Goal: Information Seeking & Learning: Learn about a topic

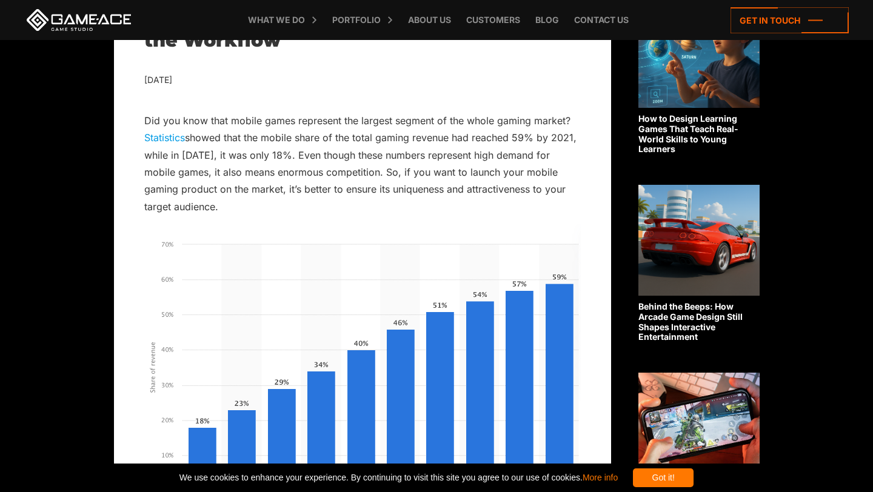
scroll to position [339, 0]
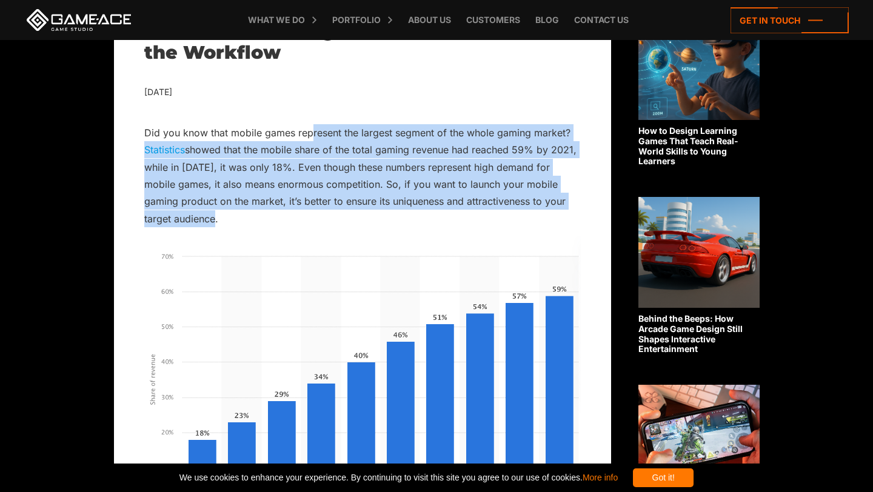
drag, startPoint x: 310, startPoint y: 124, endPoint x: 524, endPoint y: 216, distance: 233.3
click at [524, 216] on p "Did you know that mobile games represent the largest segment of the whole gamin…" at bounding box center [362, 176] width 437 height 104
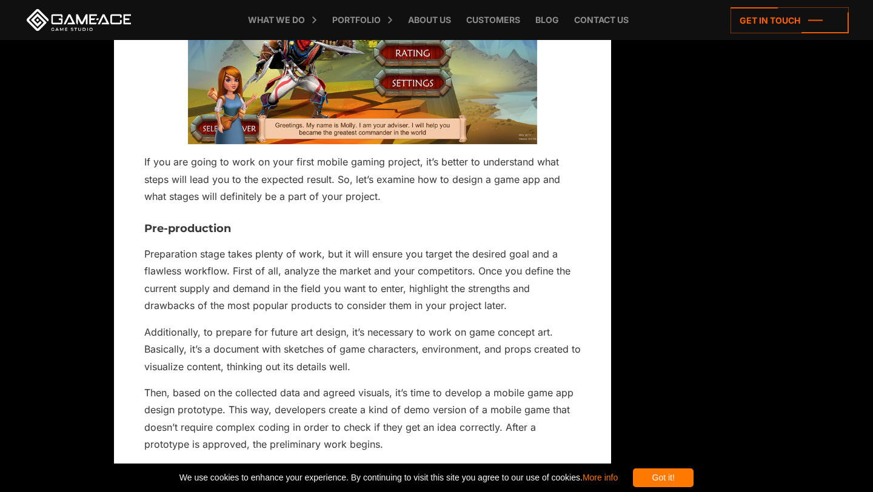
scroll to position [1987, 0]
click at [218, 269] on p "Preparation stage takes plenty of work, but it will ensure you target the desir…" at bounding box center [362, 279] width 437 height 69
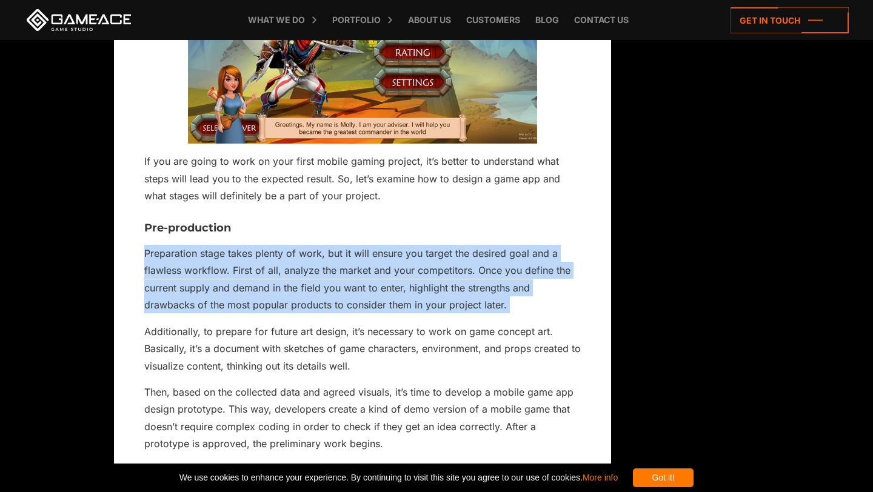
click at [218, 269] on p "Preparation stage takes plenty of work, but it will ensure you target the desir…" at bounding box center [362, 279] width 437 height 69
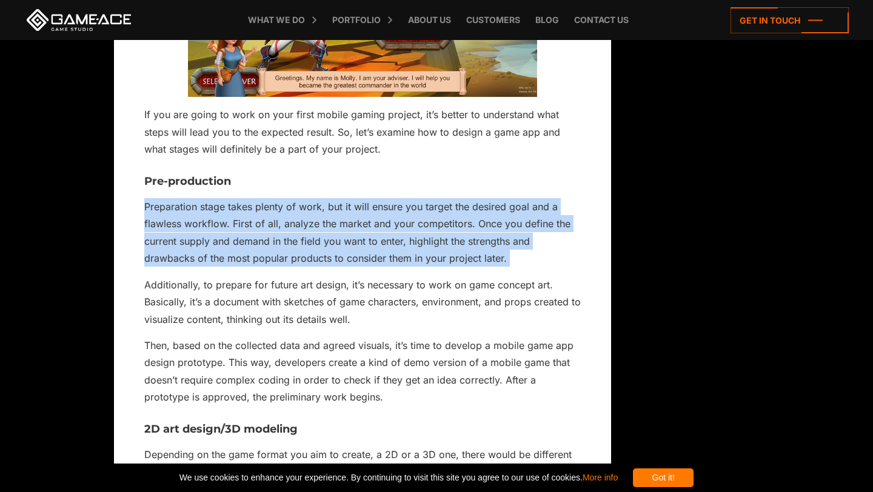
scroll to position [2042, 0]
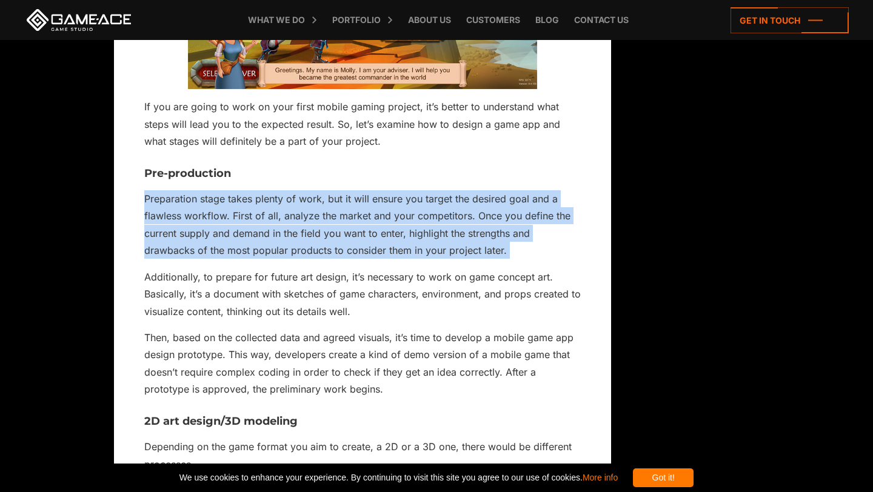
click at [218, 260] on p "Preparation stage takes plenty of work, but it will ensure you target the desir…" at bounding box center [362, 224] width 437 height 69
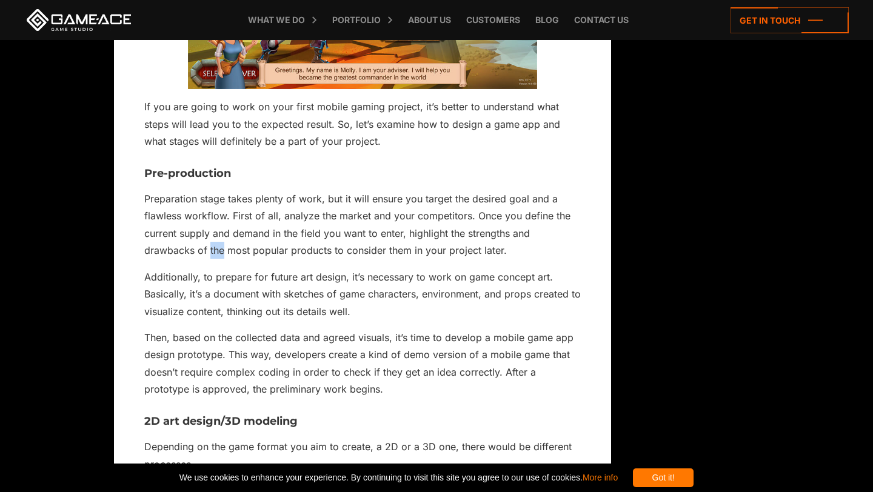
click at [218, 260] on p "Preparation stage takes plenty of work, but it will ensure you target the desir…" at bounding box center [362, 224] width 437 height 69
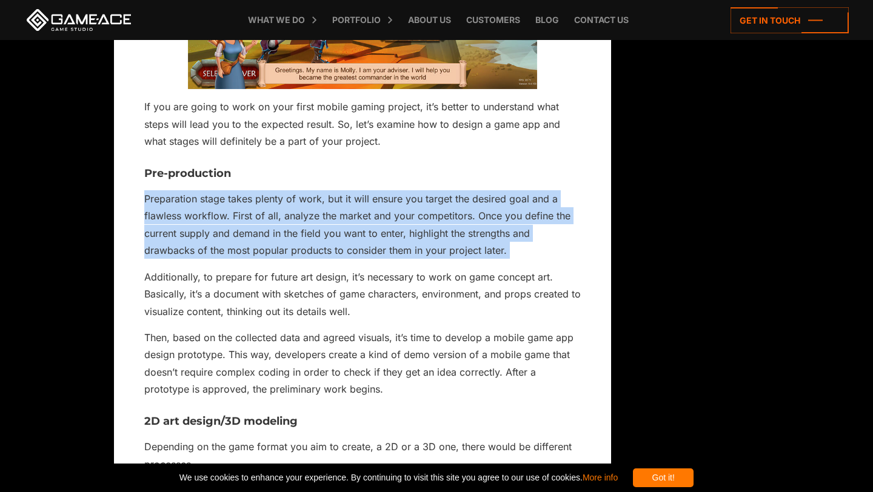
click at [218, 260] on p "Preparation stage takes plenty of work, but it will ensure you target the desir…" at bounding box center [362, 224] width 437 height 69
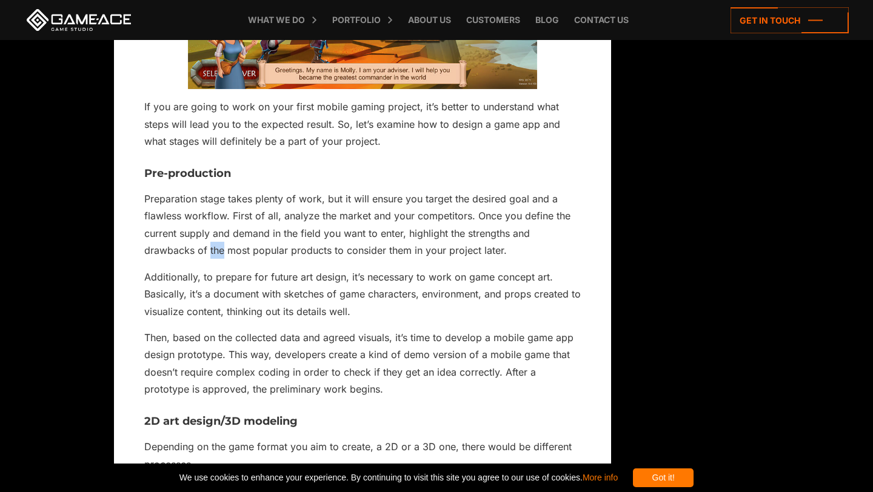
click at [218, 260] on p "Preparation stage takes plenty of work, but it will ensure you target the desir…" at bounding box center [362, 224] width 437 height 69
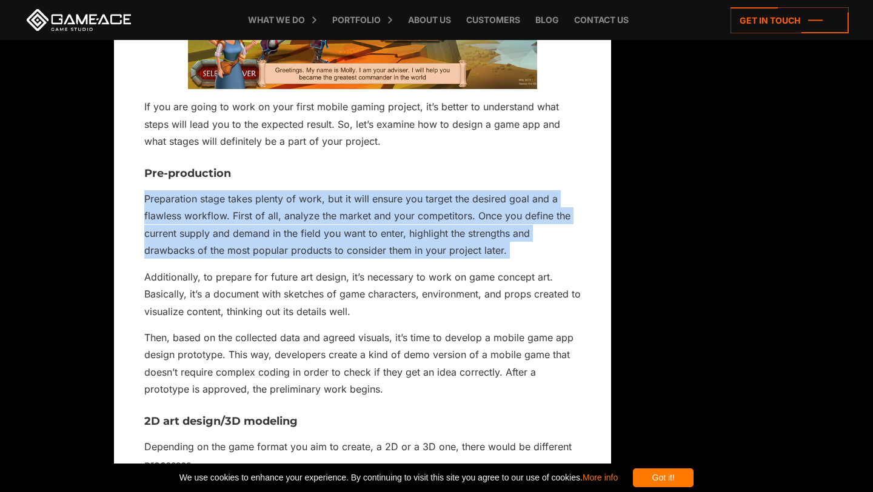
click at [218, 260] on p "Preparation stage takes plenty of work, but it will ensure you target the desir…" at bounding box center [362, 224] width 437 height 69
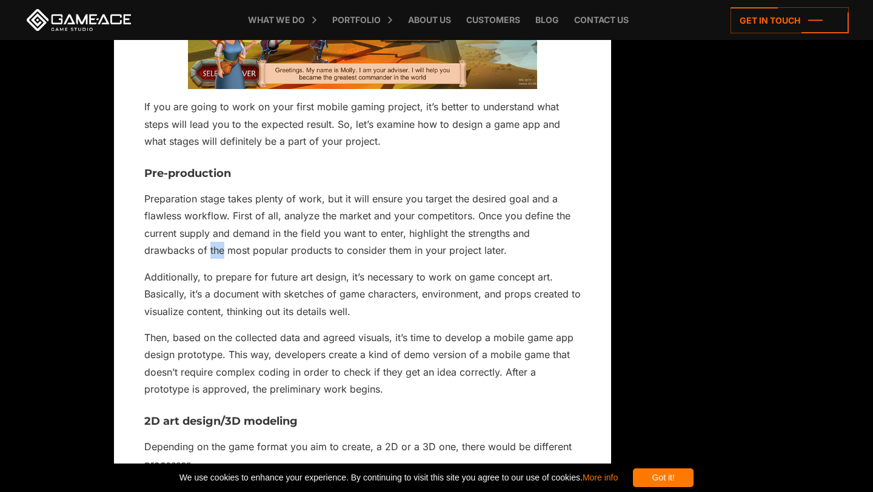
click at [218, 260] on p "Preparation stage takes plenty of work, but it will ensure you target the desir…" at bounding box center [362, 224] width 437 height 69
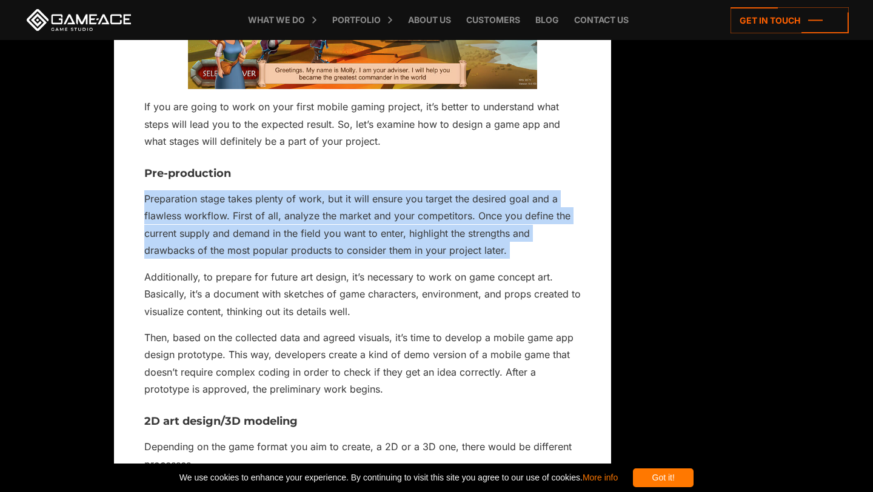
click at [218, 260] on p "Preparation stage takes plenty of work, but it will ensure you target the desir…" at bounding box center [362, 224] width 437 height 69
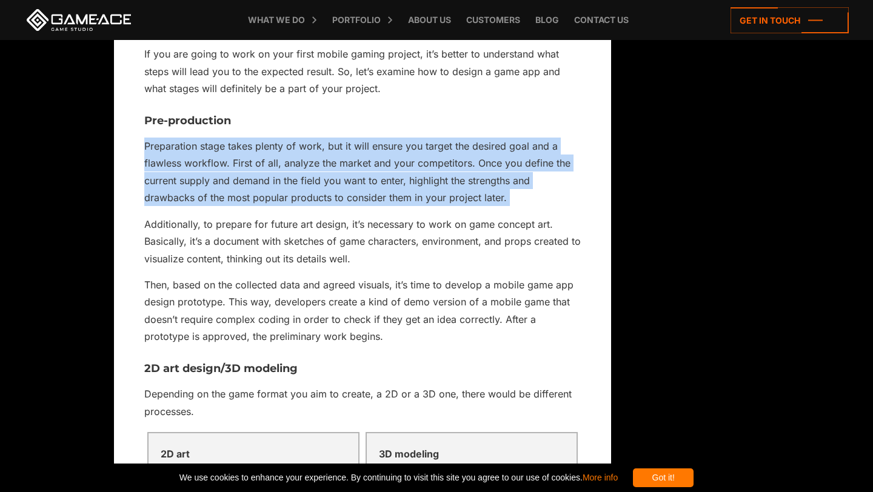
scroll to position [2097, 0]
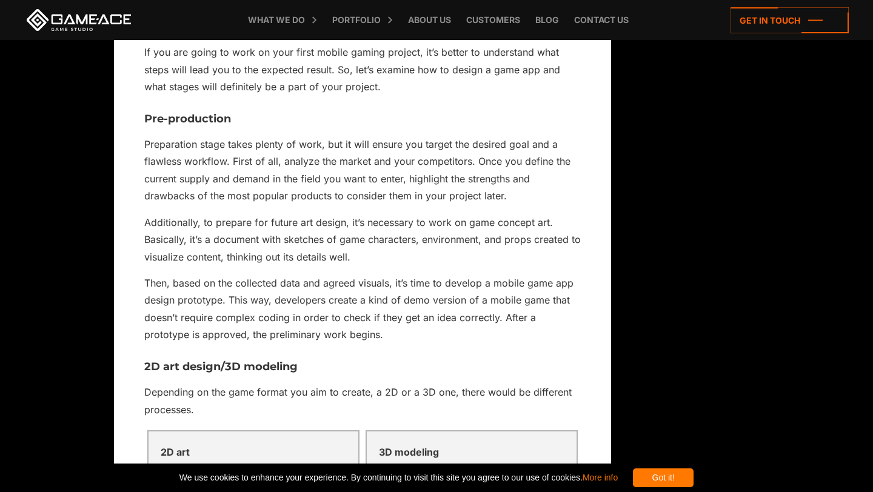
click at [298, 253] on p "Additionally, to prepare for future art design, it’s necessary to work on game …" at bounding box center [362, 240] width 437 height 52
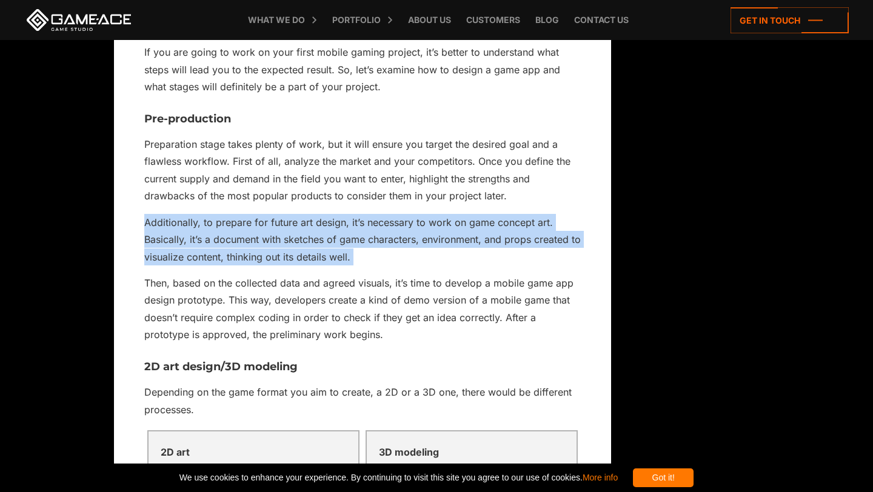
click at [298, 253] on p "Additionally, to prepare for future art design, it’s necessary to work on game …" at bounding box center [362, 240] width 437 height 52
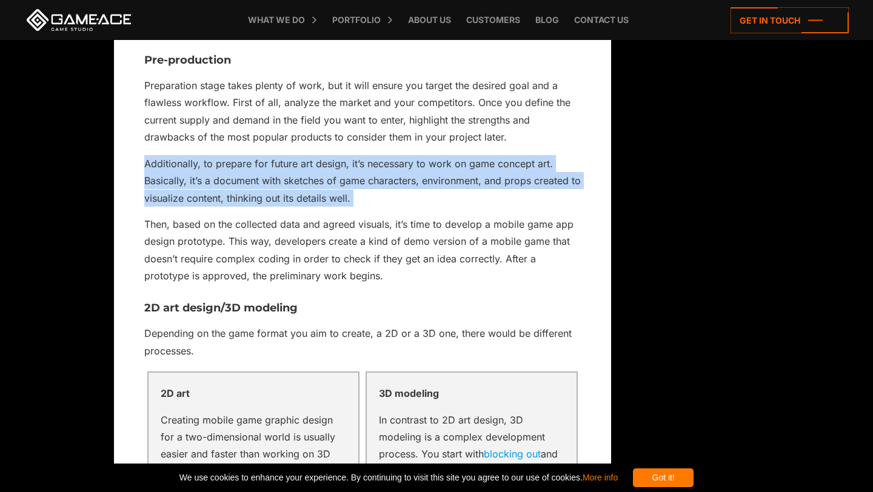
scroll to position [2156, 0]
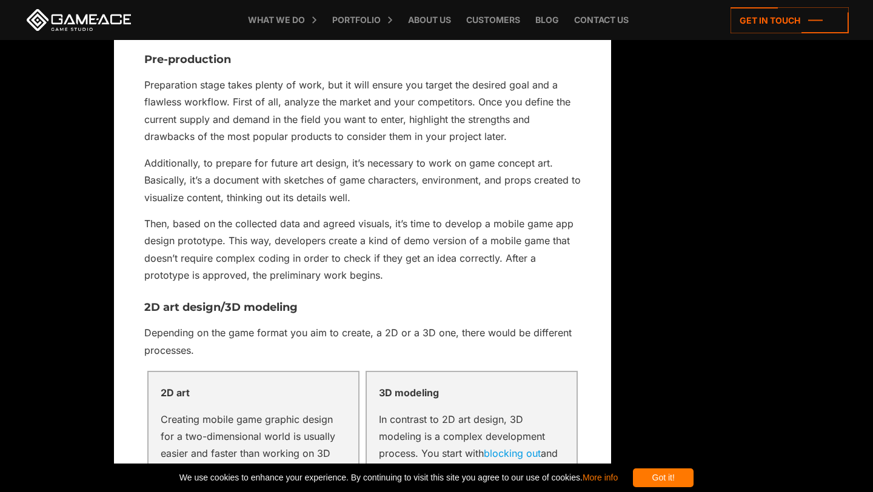
click at [301, 249] on p "Then, based on the collected data and agreed visuals, it’s time to develop a mo…" at bounding box center [362, 249] width 437 height 69
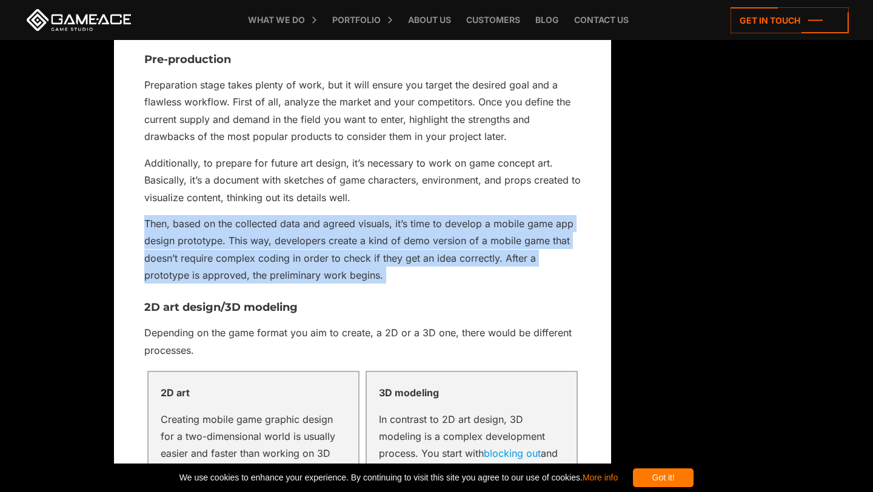
click at [301, 249] on p "Then, based on the collected data and agreed visuals, it’s time to develop a mo…" at bounding box center [362, 249] width 437 height 69
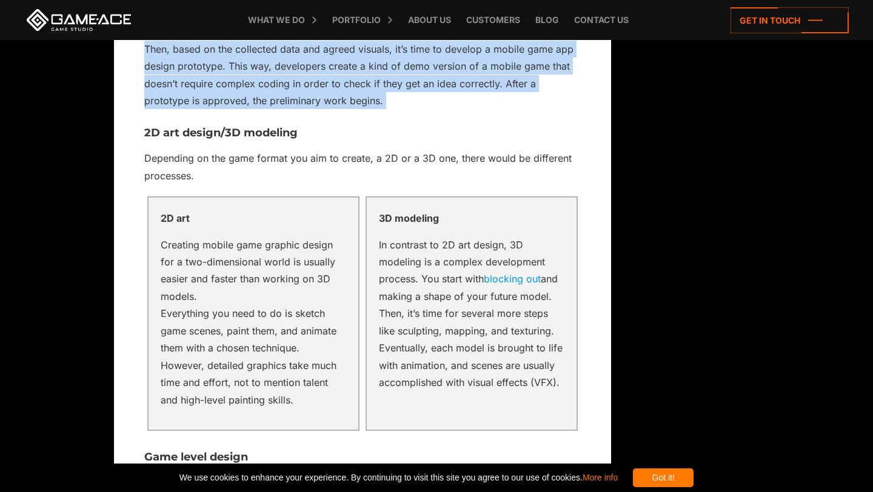
scroll to position [2335, 0]
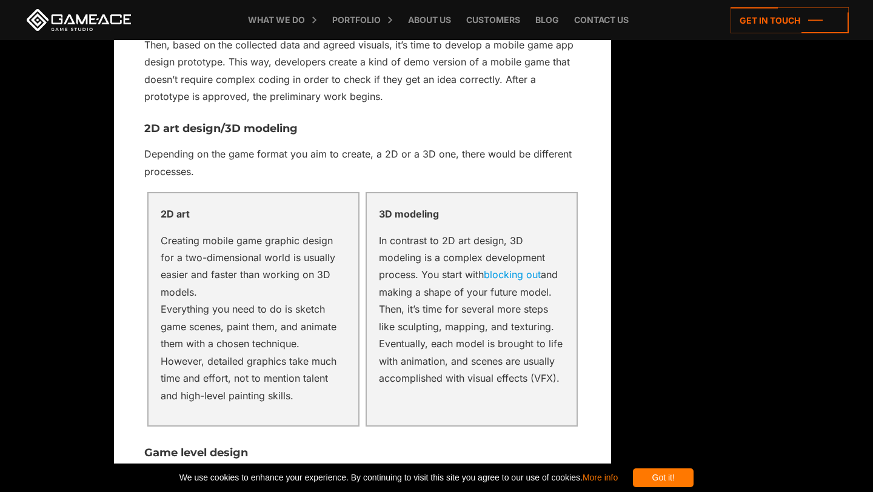
click at [238, 254] on p "Creating mobile game graphic design for a two-dimensional world is usually easi…" at bounding box center [254, 318] width 186 height 172
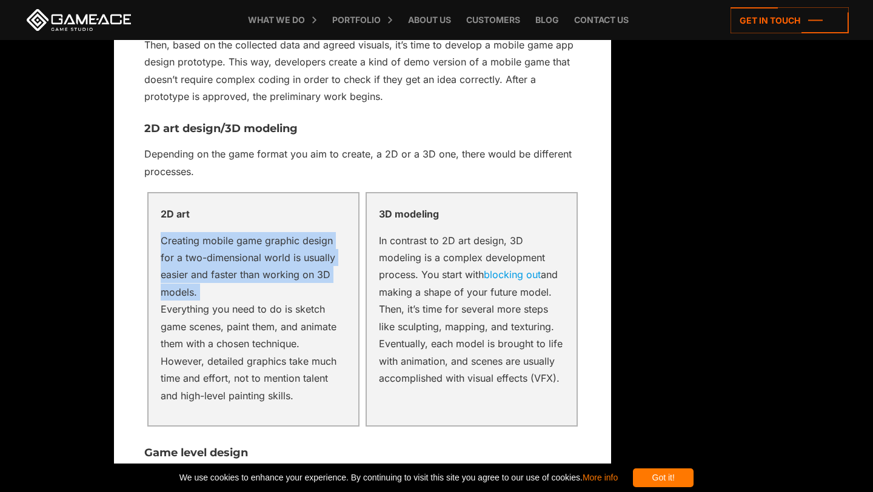
click at [238, 254] on p "Creating mobile game graphic design for a two-dimensional world is usually easi…" at bounding box center [254, 318] width 186 height 172
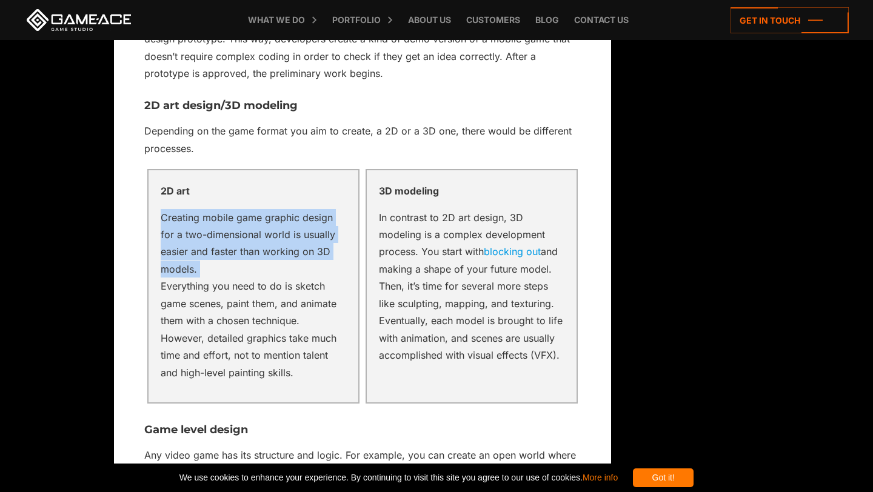
scroll to position [2361, 0]
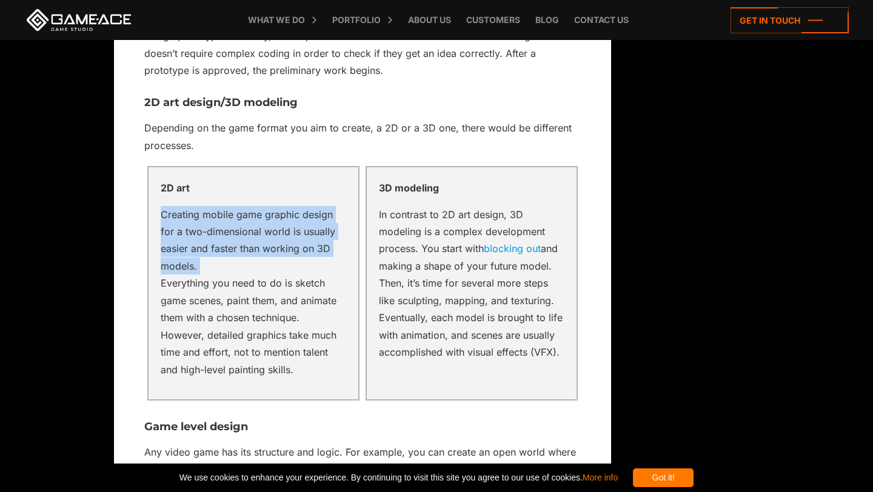
click at [309, 286] on p "Creating mobile game graphic design for a two-dimensional world is usually easi…" at bounding box center [254, 292] width 186 height 172
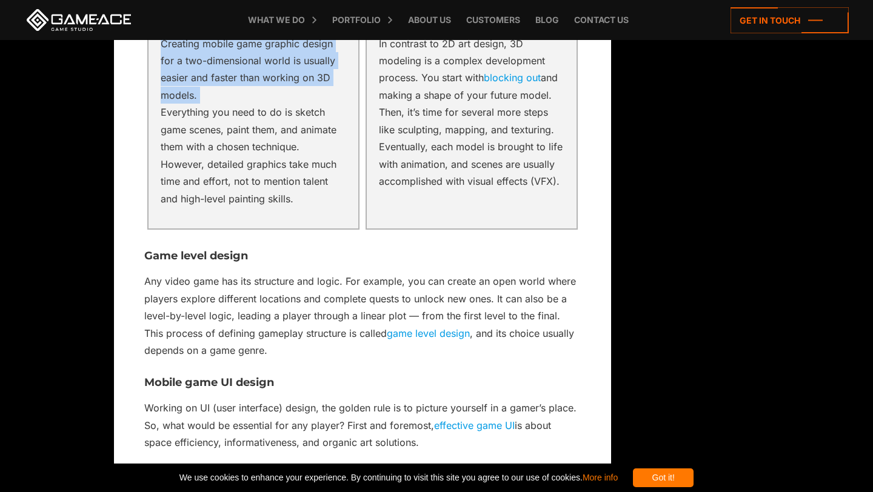
scroll to position [2536, 0]
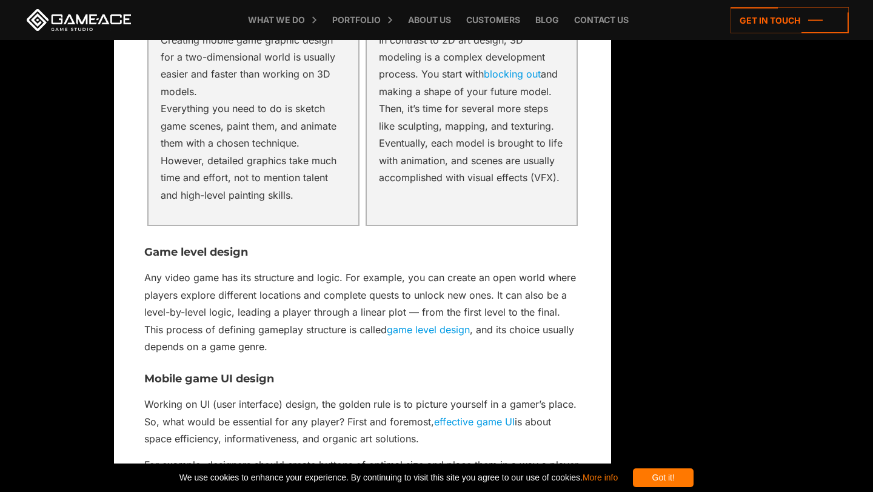
click at [263, 298] on p "Any video game has its structure and logic. For example, you can create an open…" at bounding box center [362, 312] width 437 height 86
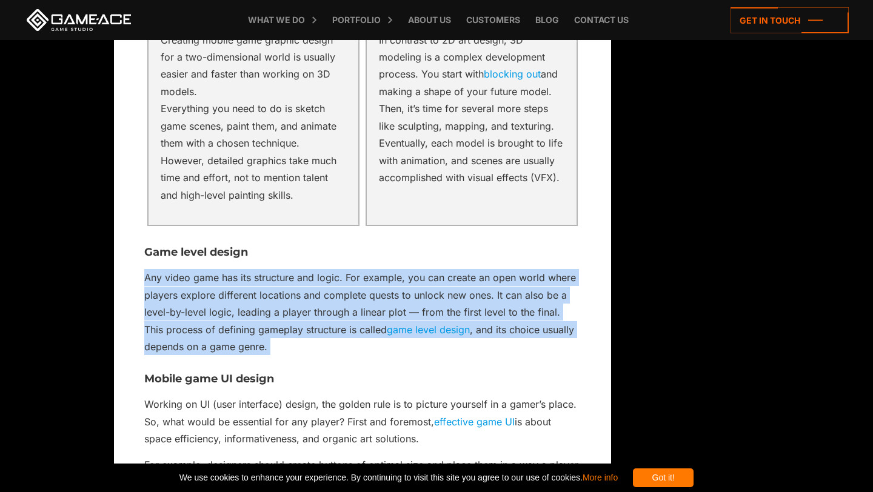
click at [263, 298] on p "Any video game has its structure and logic. For example, you can create an open…" at bounding box center [362, 312] width 437 height 86
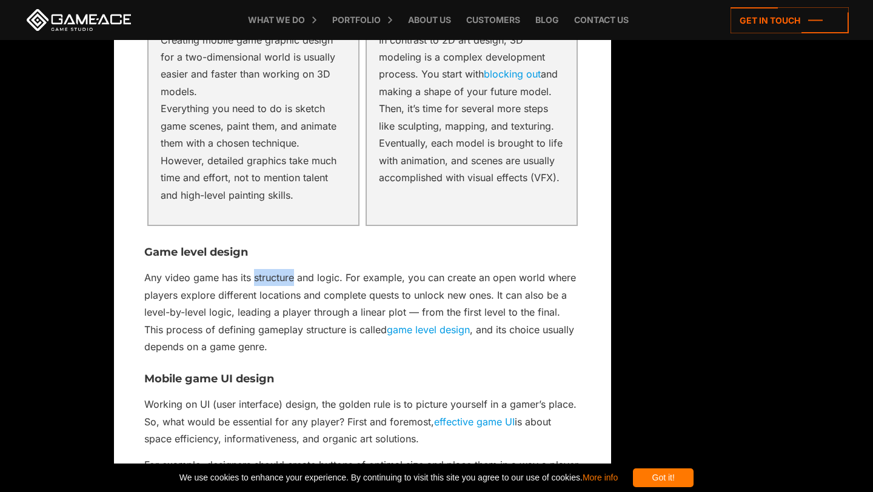
click at [263, 298] on p "Any video game has its structure and logic. For example, you can create an open…" at bounding box center [362, 312] width 437 height 86
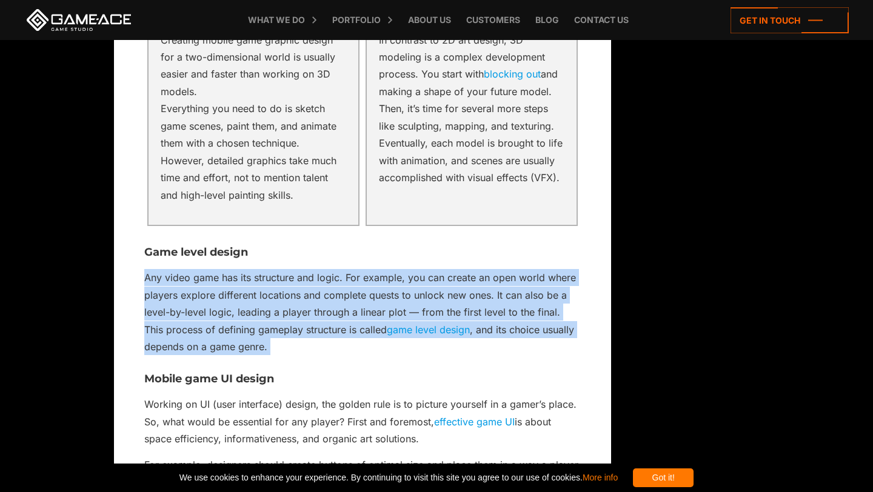
click at [263, 298] on p "Any video game has its structure and logic. For example, you can create an open…" at bounding box center [362, 312] width 437 height 86
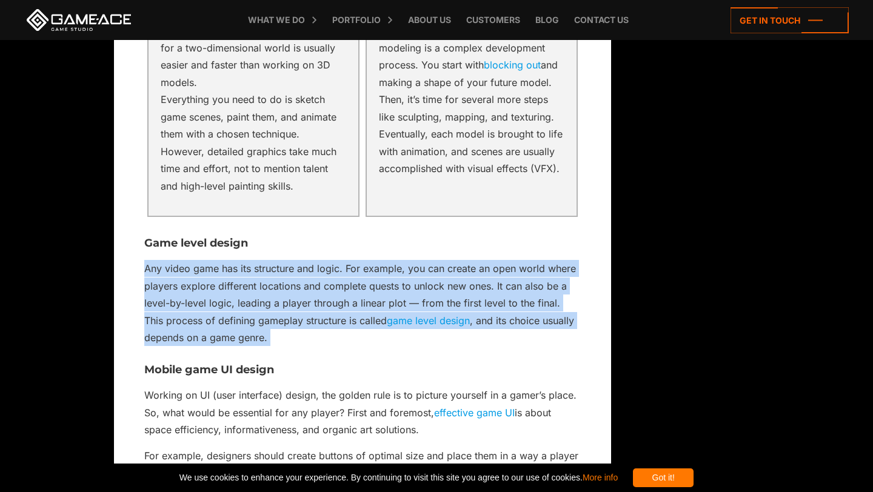
scroll to position [2553, 0]
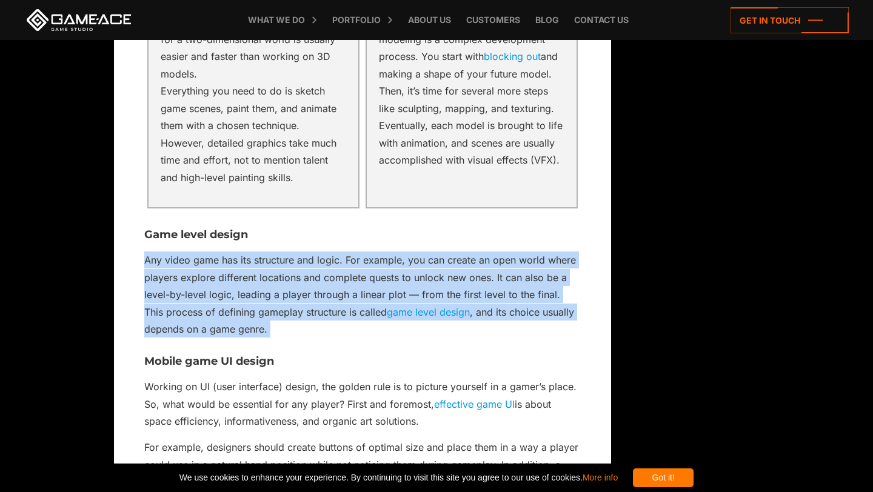
click at [263, 298] on p "Any video game has its structure and logic. For example, you can create an open…" at bounding box center [362, 295] width 437 height 86
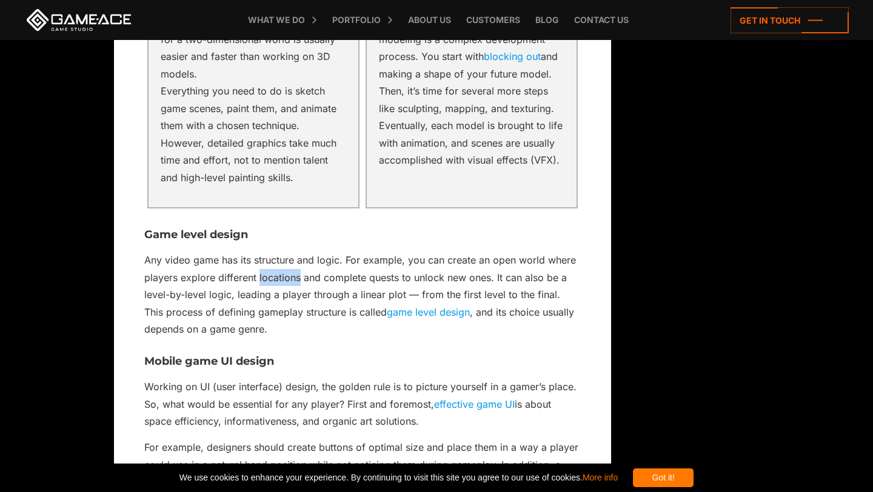
click at [263, 298] on p "Any video game has its structure and logic. For example, you can create an open…" at bounding box center [362, 295] width 437 height 86
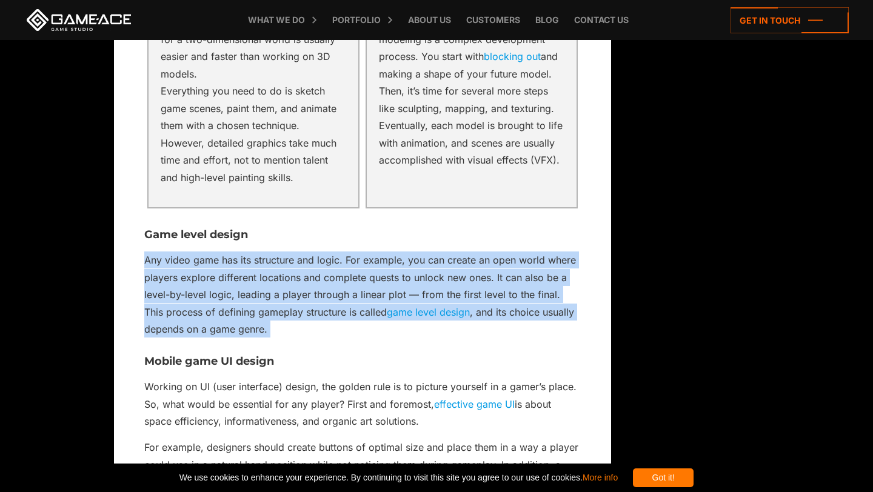
click at [263, 298] on p "Any video game has its structure and logic. For example, you can create an open…" at bounding box center [362, 295] width 437 height 86
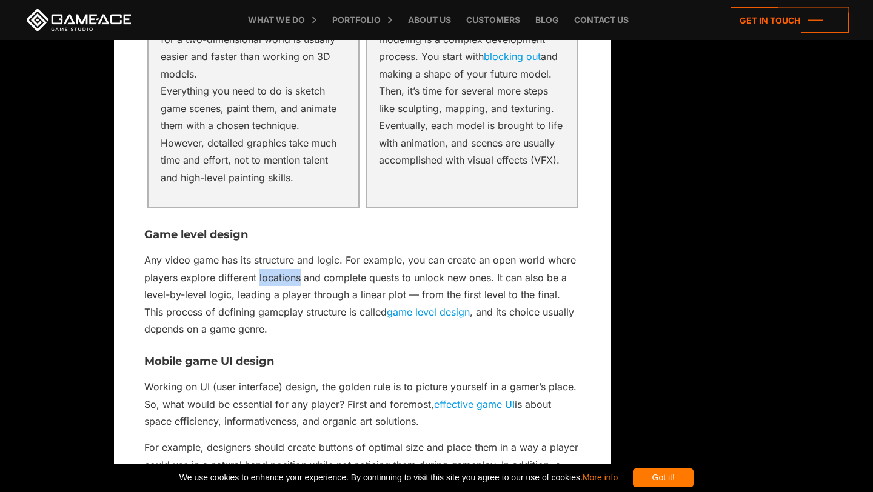
click at [263, 298] on p "Any video game has its structure and logic. For example, you can create an open…" at bounding box center [362, 295] width 437 height 86
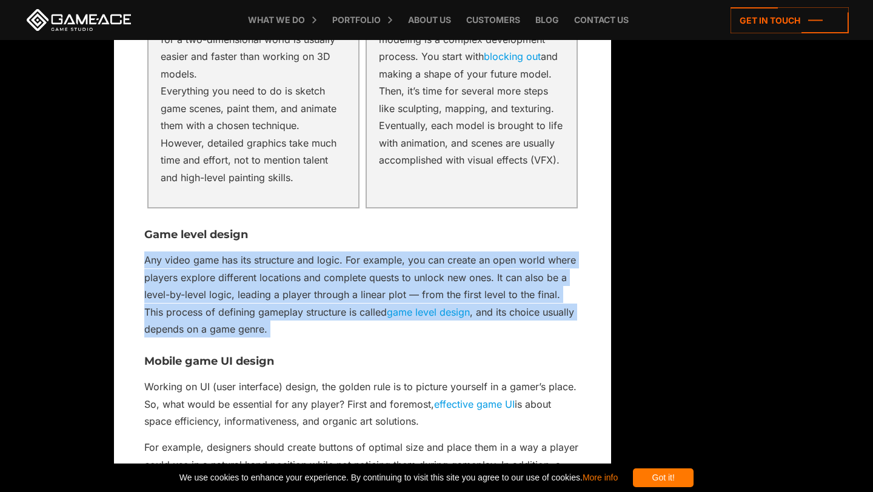
click at [263, 298] on p "Any video game has its structure and logic. For example, you can create an open…" at bounding box center [362, 295] width 437 height 86
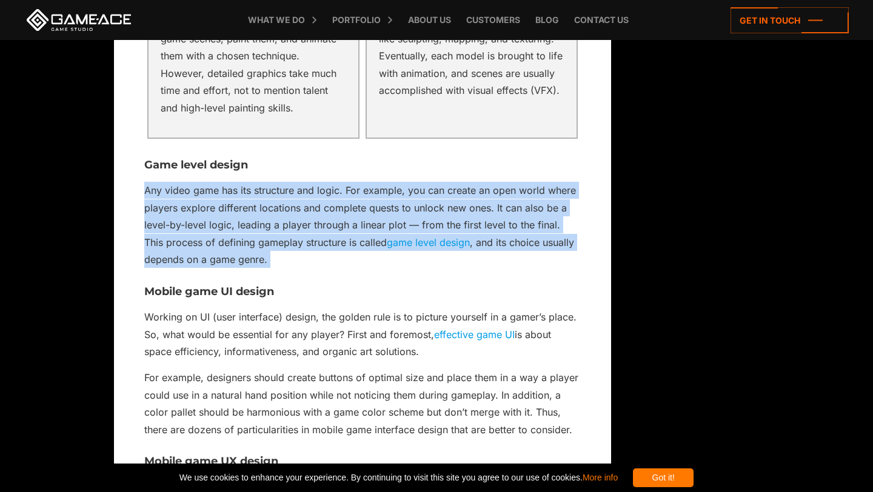
scroll to position [2624, 0]
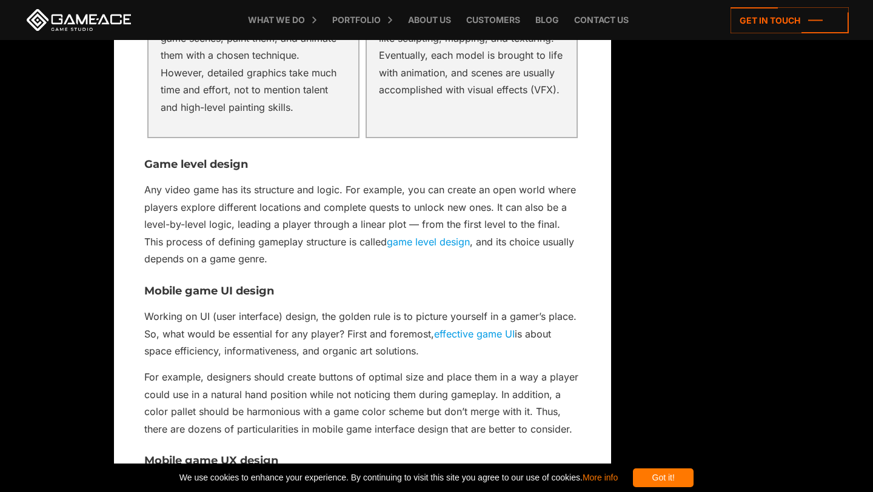
click at [228, 298] on h3 "Mobile game UI design" at bounding box center [362, 292] width 437 height 12
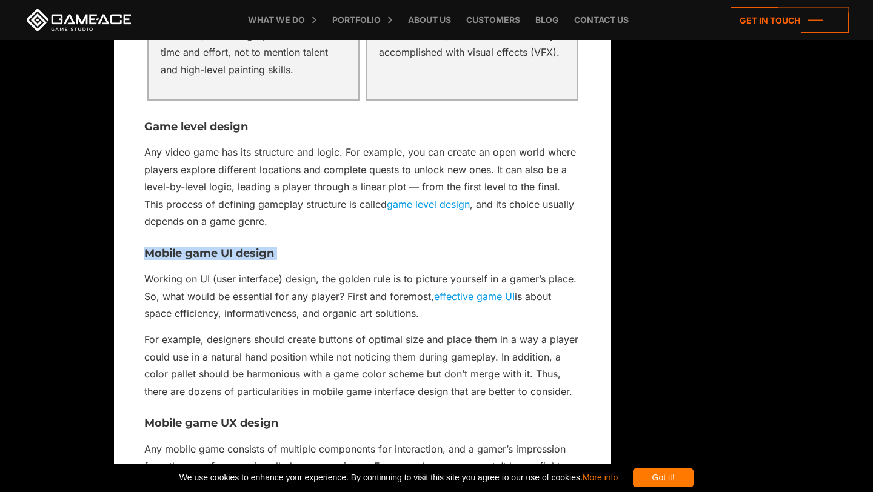
scroll to position [2664, 0]
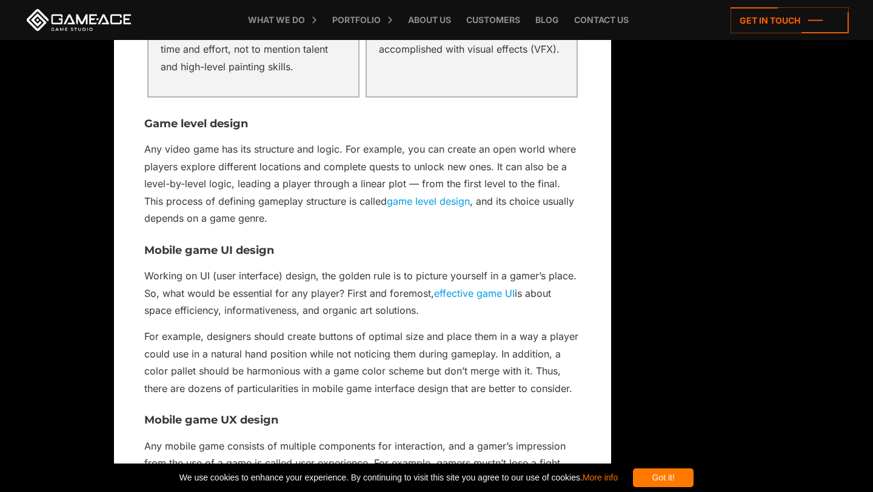
click at [204, 296] on p "Working on UI (user interface) design, the golden rule is to picture yourself i…" at bounding box center [362, 293] width 437 height 52
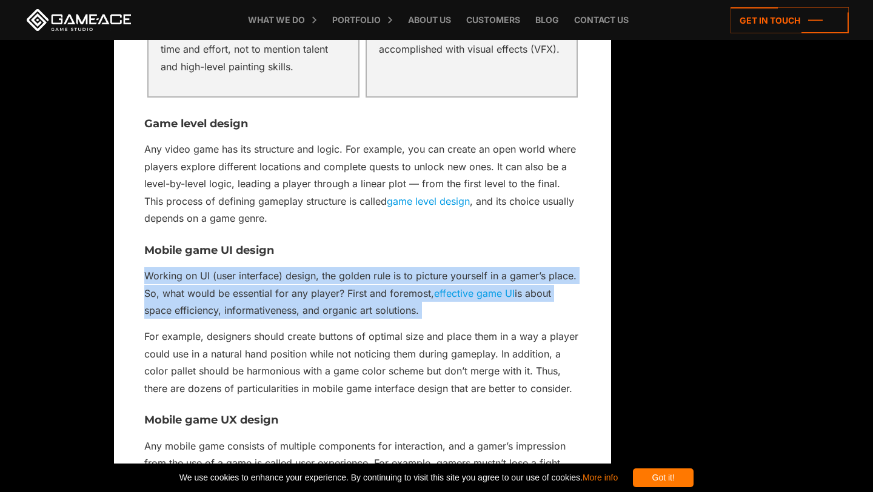
click at [204, 296] on p "Working on UI (user interface) design, the golden rule is to picture yourself i…" at bounding box center [362, 293] width 437 height 52
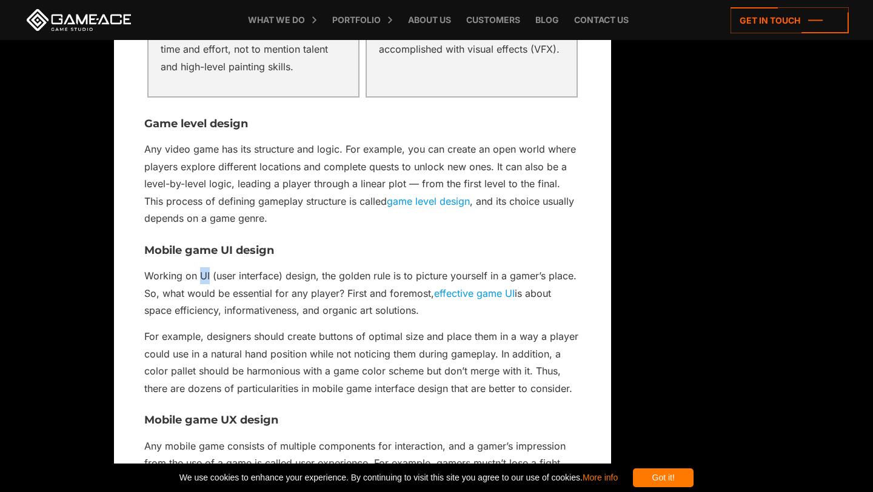
click at [204, 296] on p "Working on UI (user interface) design, the golden rule is to picture yourself i…" at bounding box center [362, 293] width 437 height 52
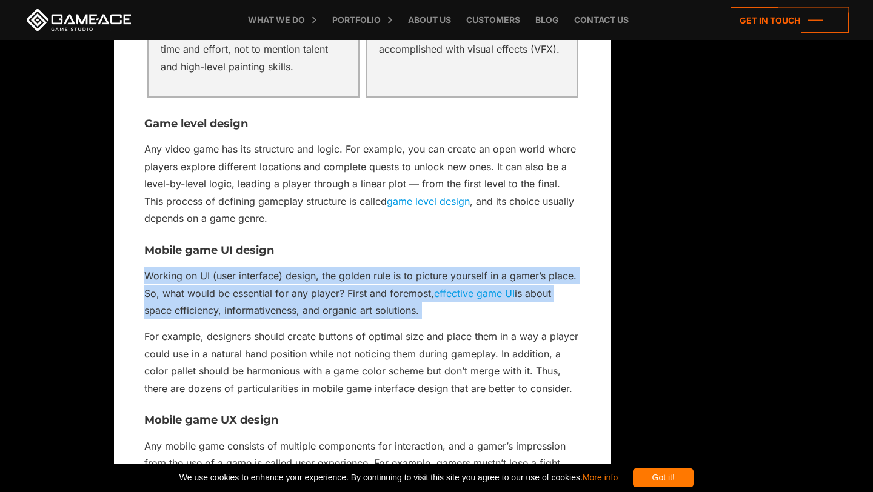
click at [204, 296] on p "Working on UI (user interface) design, the golden rule is to picture yourself i…" at bounding box center [362, 293] width 437 height 52
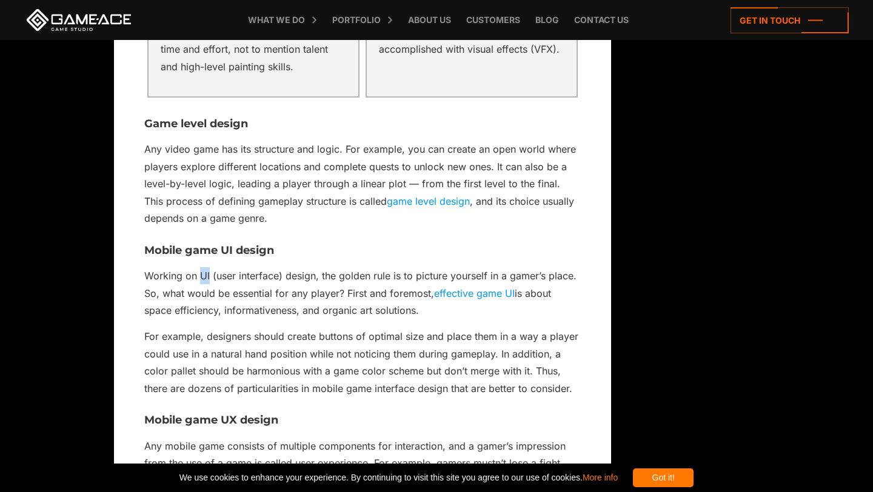
click at [204, 296] on p "Working on UI (user interface) design, the golden rule is to picture yourself i…" at bounding box center [362, 293] width 437 height 52
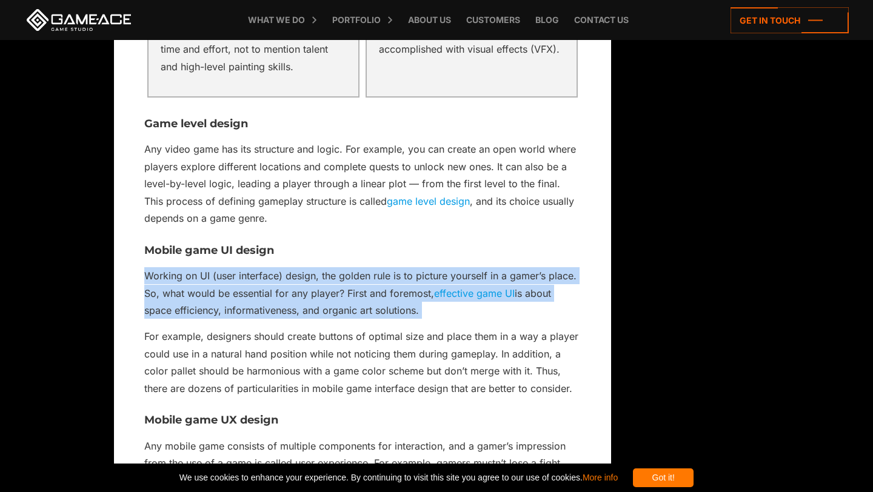
click at [204, 296] on p "Working on UI (user interface) design, the golden rule is to picture yourself i…" at bounding box center [362, 293] width 437 height 52
drag, startPoint x: 359, startPoint y: 288, endPoint x: 540, endPoint y: 334, distance: 187.1
click at [540, 319] on p "Working on UI (user interface) design, the golden rule is to picture yourself i…" at bounding box center [362, 293] width 437 height 52
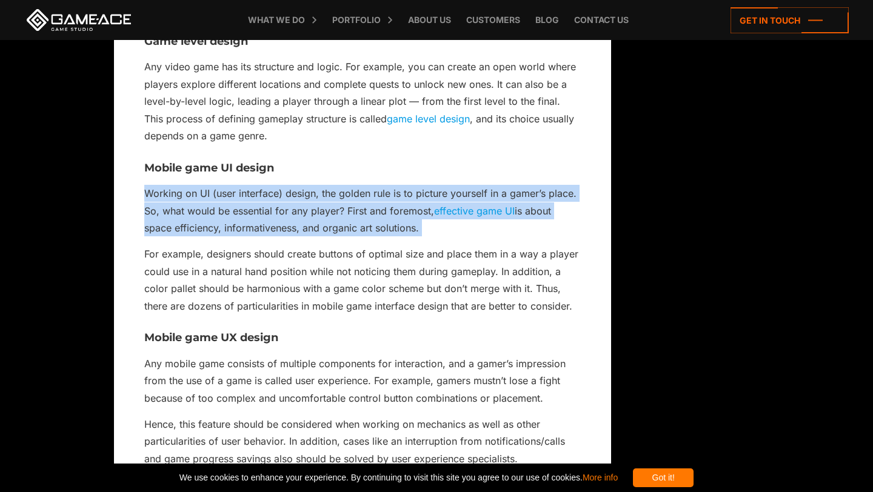
scroll to position [2749, 0]
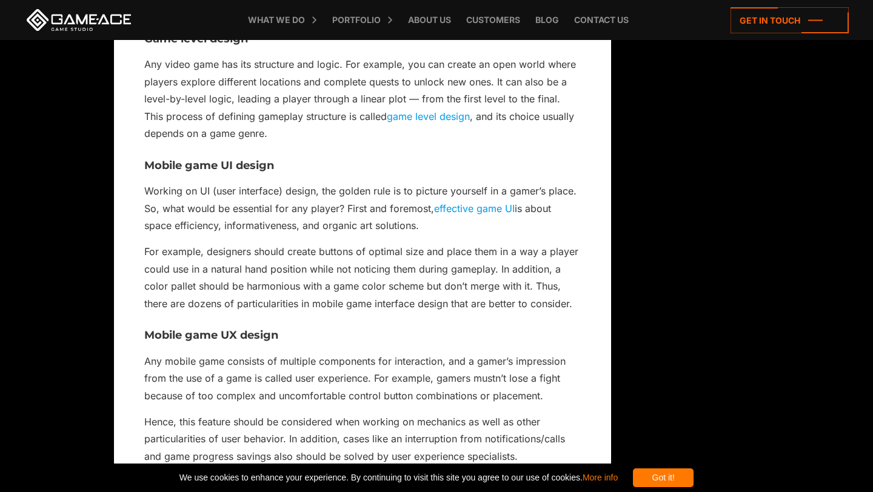
click at [455, 297] on p "For example, designers should create buttons of optimal size and place them in …" at bounding box center [362, 277] width 437 height 69
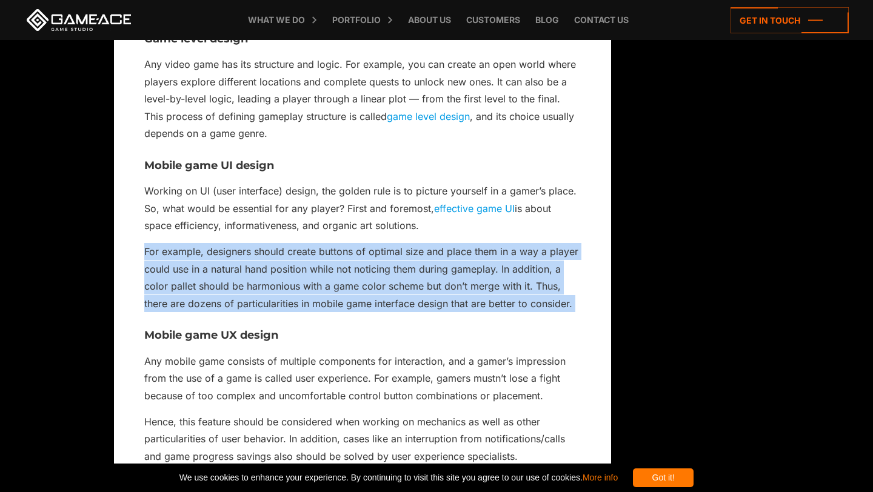
click at [455, 297] on p "For example, designers should create buttons of optimal size and place them in …" at bounding box center [362, 277] width 437 height 69
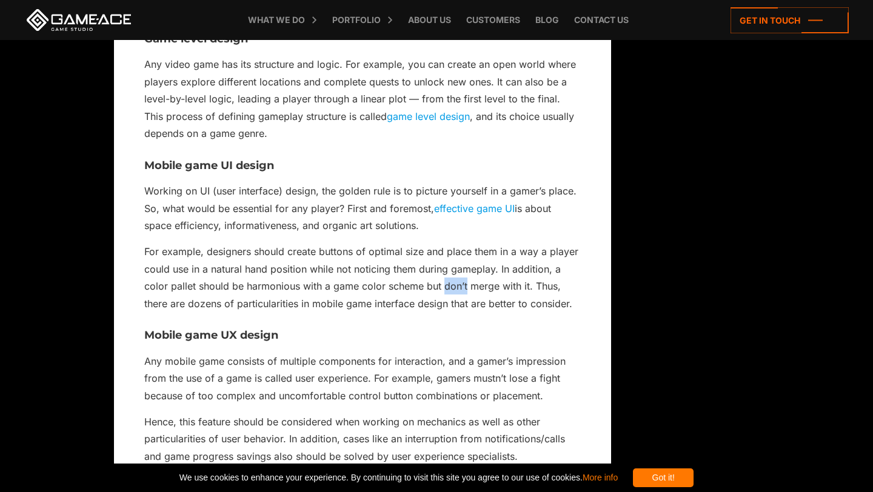
click at [455, 297] on p "For example, designers should create buttons of optimal size and place them in …" at bounding box center [362, 277] width 437 height 69
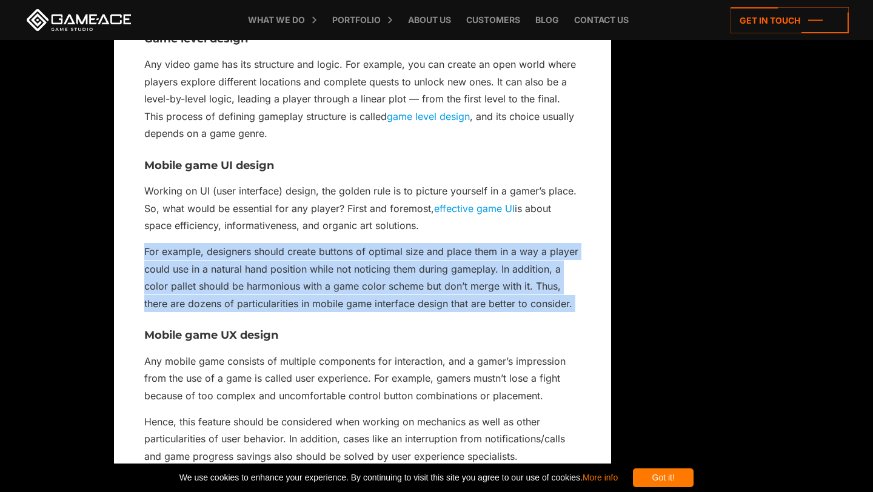
click at [455, 297] on p "For example, designers should create buttons of optimal size and place them in …" at bounding box center [362, 277] width 437 height 69
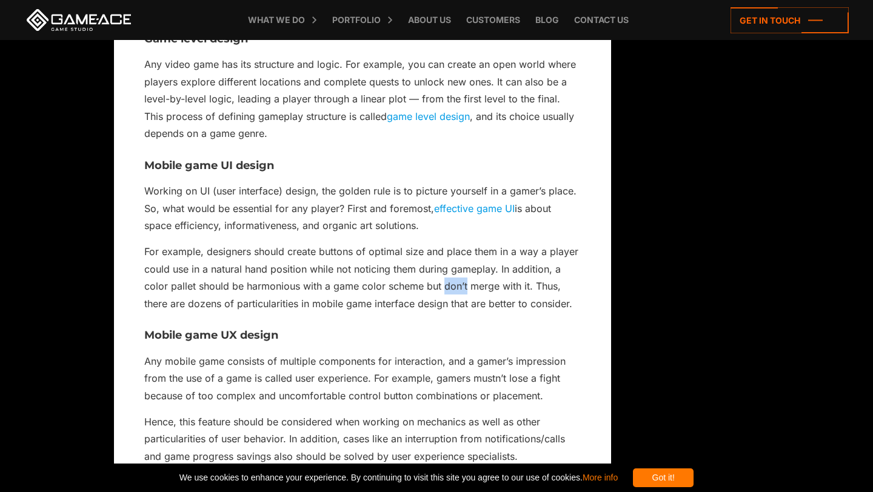
click at [455, 297] on p "For example, designers should create buttons of optimal size and place them in …" at bounding box center [362, 277] width 437 height 69
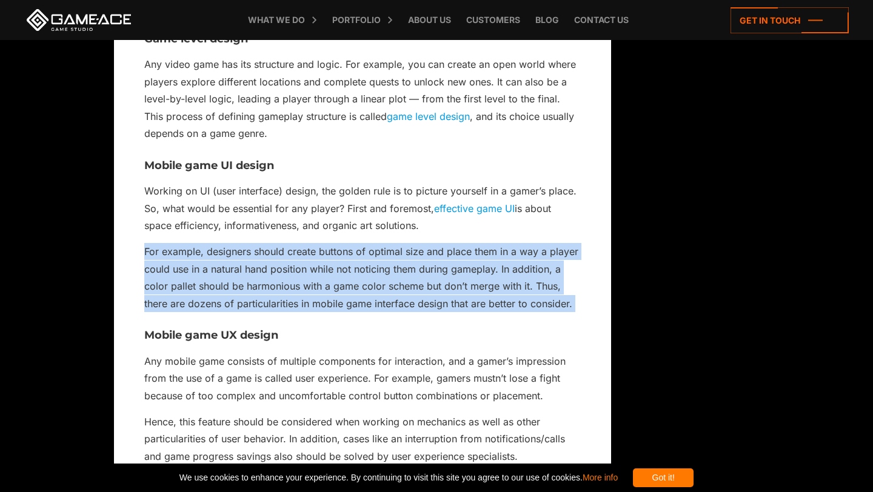
click at [455, 297] on p "For example, designers should create buttons of optimal size and place them in …" at bounding box center [362, 277] width 437 height 69
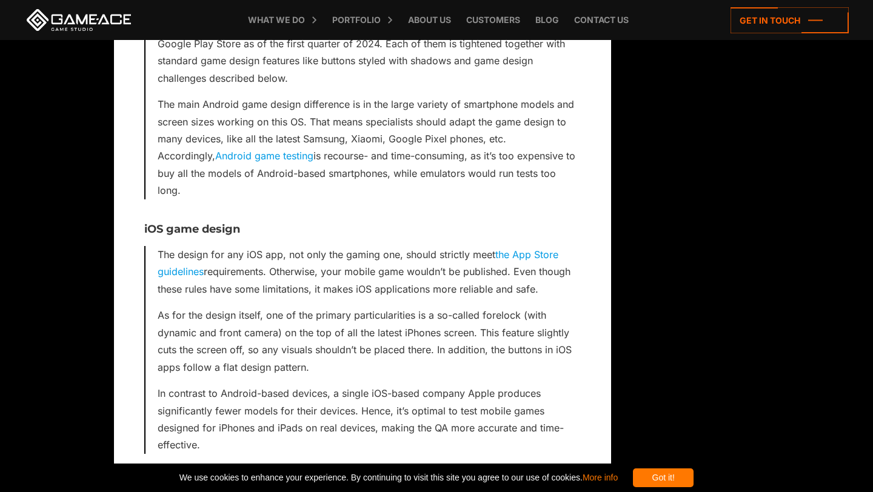
scroll to position [4108, 0]
click at [501, 271] on p "The design for any iOS app, not only the gaming one, should strictly meet the A…" at bounding box center [369, 272] width 423 height 52
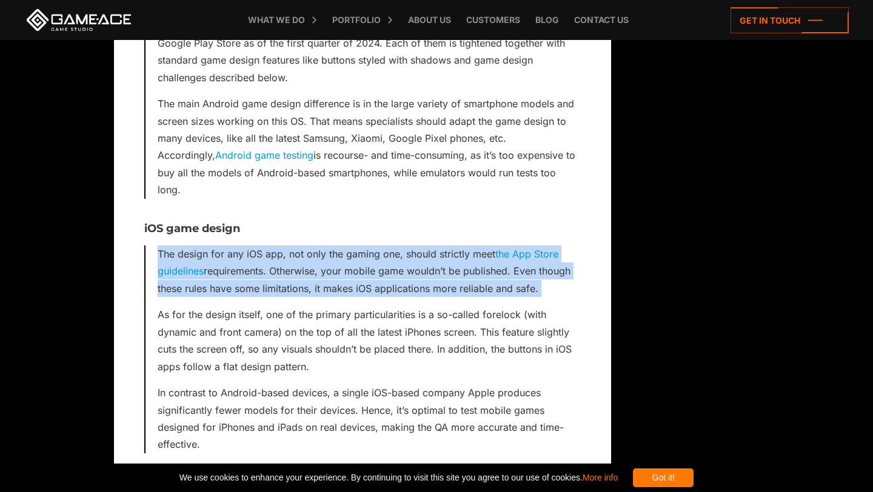
click at [501, 271] on p "The design for any iOS app, not only the gaming one, should strictly meet the A…" at bounding box center [369, 272] width 423 height 52
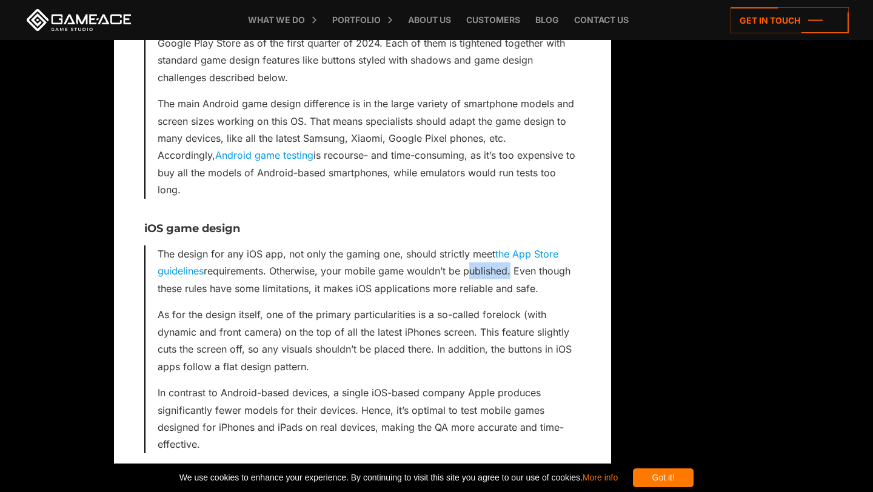
click at [501, 271] on p "The design for any iOS app, not only the gaming one, should strictly meet the A…" at bounding box center [369, 272] width 423 height 52
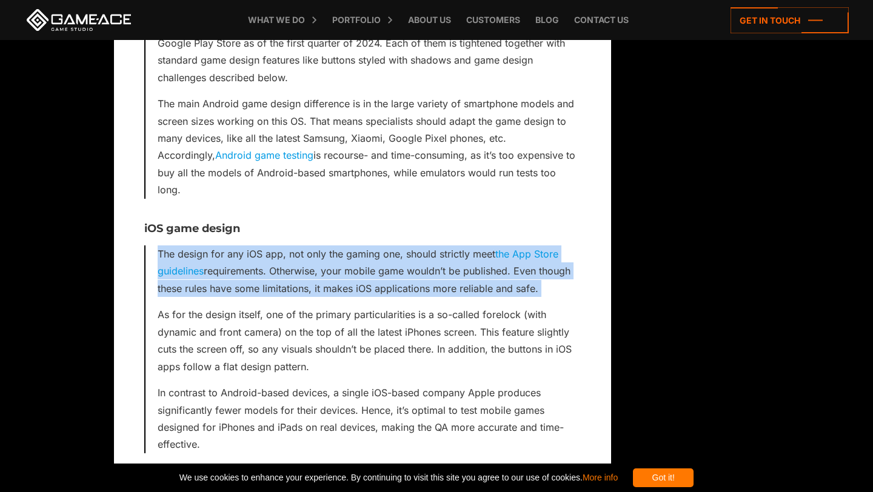
click at [501, 271] on p "The design for any iOS app, not only the gaming one, should strictly meet the A…" at bounding box center [369, 272] width 423 height 52
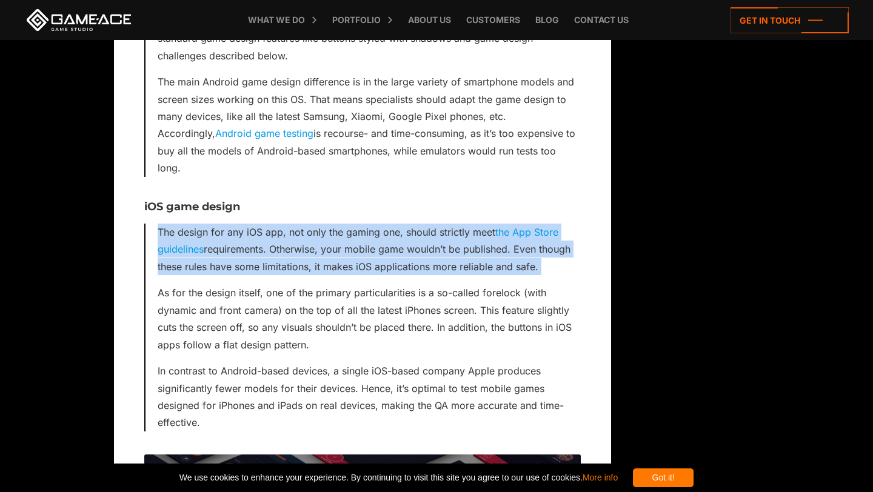
scroll to position [4136, 0]
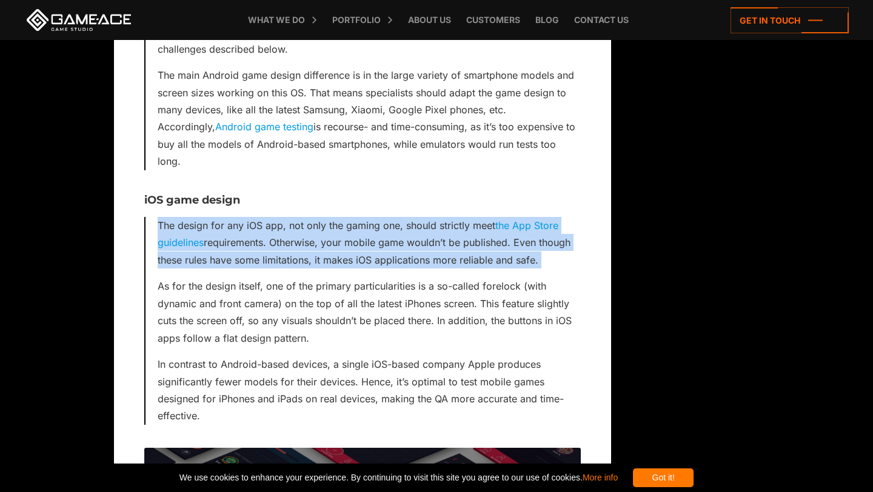
click at [529, 271] on div "The design for any iOS app, not only the gaming one, should strictly meet the A…" at bounding box center [362, 321] width 437 height 208
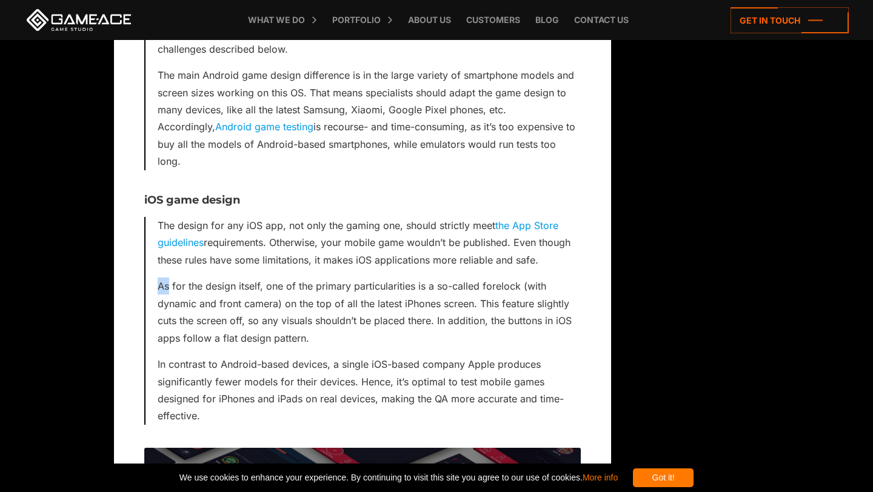
click at [529, 271] on div "The design for any iOS app, not only the gaming one, should strictly meet the A…" at bounding box center [362, 321] width 437 height 208
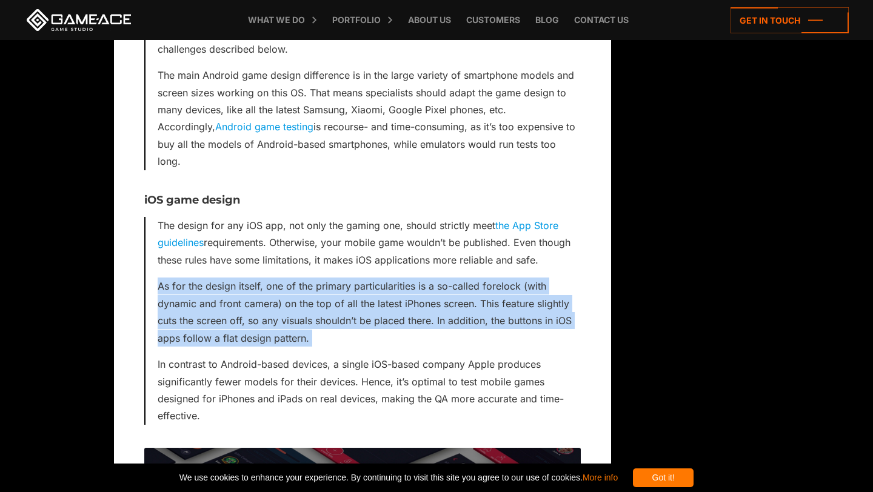
click at [529, 271] on div "The design for any iOS app, not only the gaming one, should strictly meet the A…" at bounding box center [362, 321] width 437 height 208
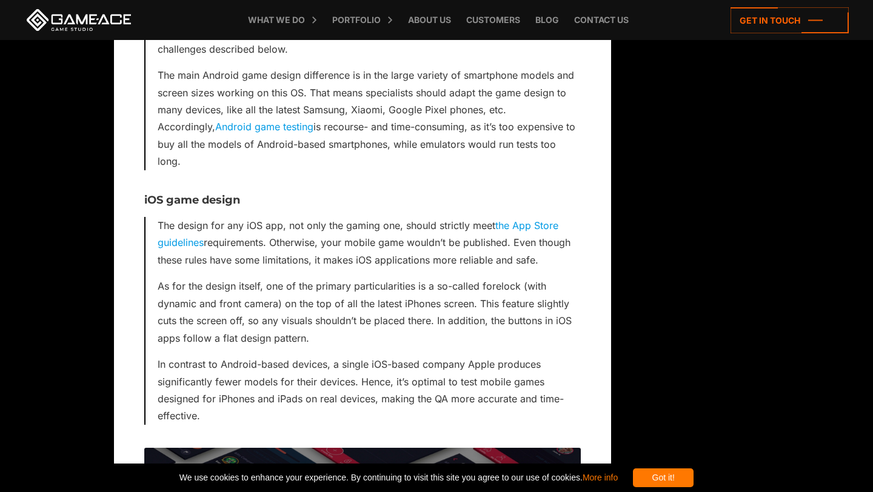
click at [531, 256] on p "The design for any iOS app, not only the gaming one, should strictly meet the A…" at bounding box center [369, 243] width 423 height 52
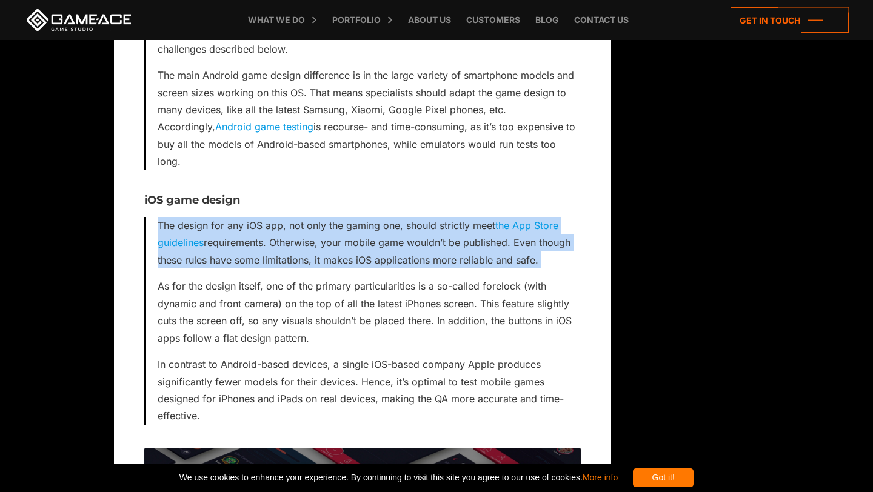
click at [531, 256] on p "The design for any iOS app, not only the gaming one, should strictly meet the A…" at bounding box center [369, 243] width 423 height 52
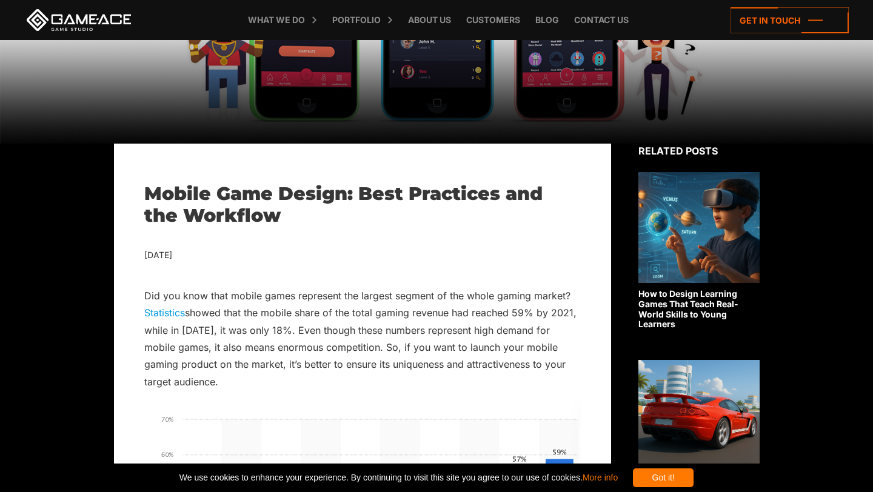
scroll to position [0, 0]
